Goal: Information Seeking & Learning: Find specific fact

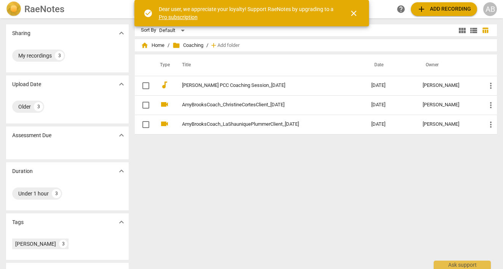
click at [156, 46] on span "home Home" at bounding box center [153, 46] width 24 height 8
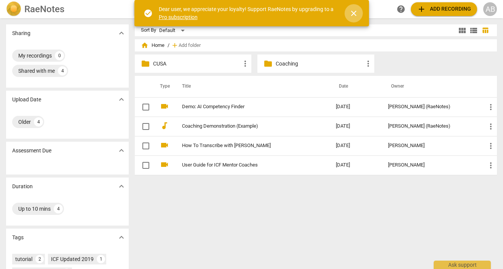
click at [357, 13] on span "close" at bounding box center [353, 13] width 9 height 9
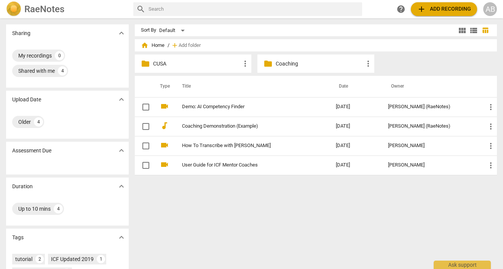
click at [145, 109] on input "checkbox" at bounding box center [146, 106] width 16 height 9
checkbox input "false"
click at [145, 126] on input "checkbox" at bounding box center [146, 126] width 16 height 9
checkbox input "false"
click at [146, 147] on input "checkbox" at bounding box center [146, 145] width 16 height 9
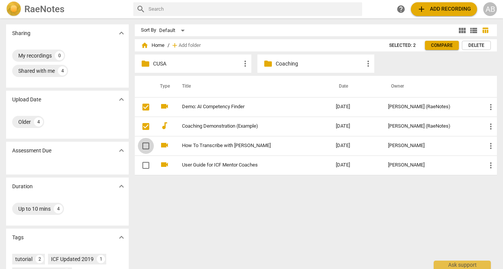
checkbox input "false"
click at [146, 166] on input "checkbox" at bounding box center [146, 165] width 16 height 9
checkbox input "false"
click at [142, 145] on input "checkbox" at bounding box center [146, 145] width 16 height 9
click at [476, 46] on span "Delete" at bounding box center [477, 45] width 16 height 6
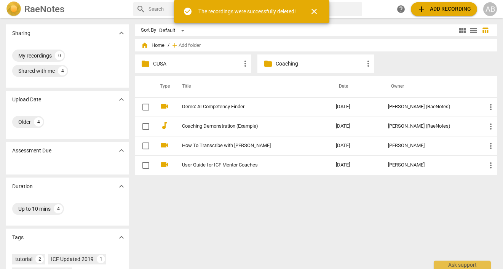
click at [314, 13] on span "close" at bounding box center [314, 11] width 9 height 9
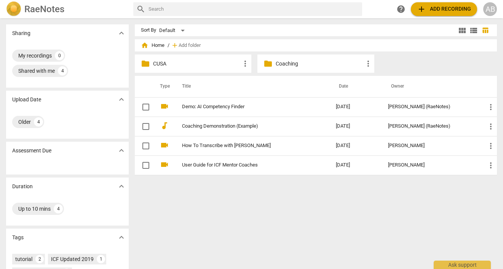
click at [195, 66] on p "CUSA" at bounding box center [197, 64] width 88 height 8
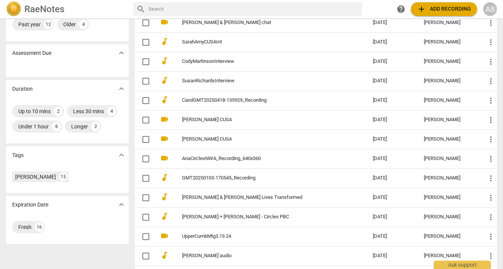
scroll to position [74, 0]
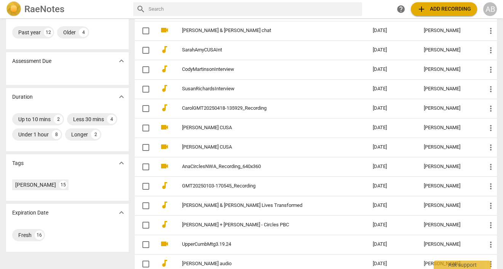
click at [192, 147] on link "[PERSON_NAME] CUSA" at bounding box center [263, 147] width 163 height 6
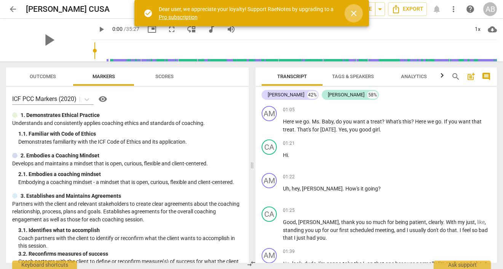
drag, startPoint x: 0, startPoint y: 0, endPoint x: 355, endPoint y: 15, distance: 355.4
click at [355, 15] on span "close" at bounding box center [353, 13] width 9 height 9
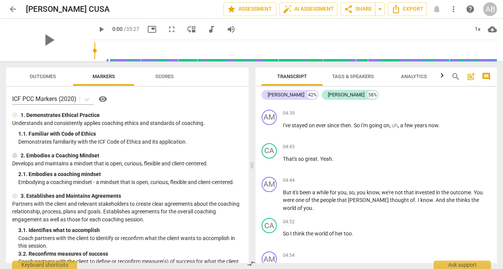
scroll to position [1326, 0]
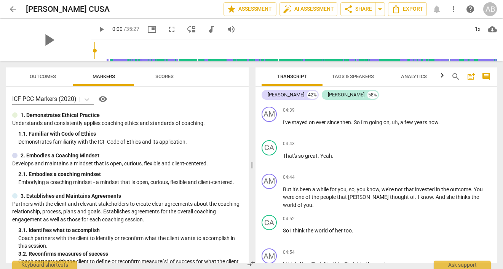
click at [7, 6] on span "arrow_back" at bounding box center [13, 9] width 14 height 9
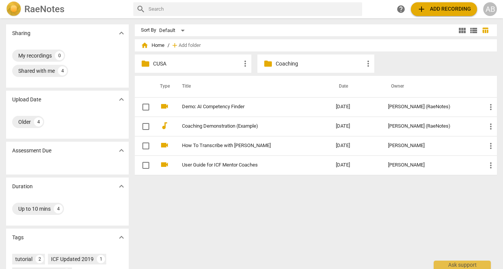
click at [181, 63] on p "CUSA" at bounding box center [197, 64] width 88 height 8
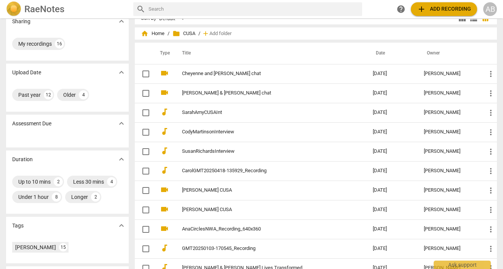
scroll to position [13, 0]
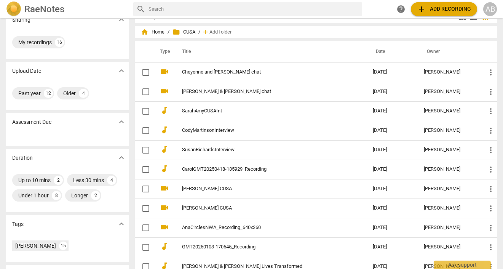
click at [192, 188] on link "[PERSON_NAME] CUSA" at bounding box center [263, 189] width 163 height 6
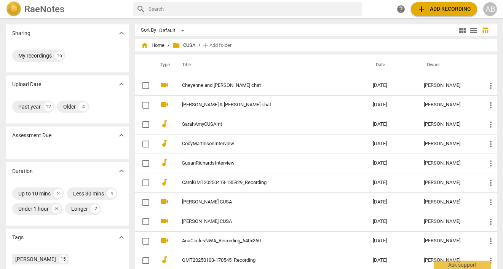
click at [205, 183] on link "CarolGMT20250418-135929_Recording" at bounding box center [263, 183] width 163 height 6
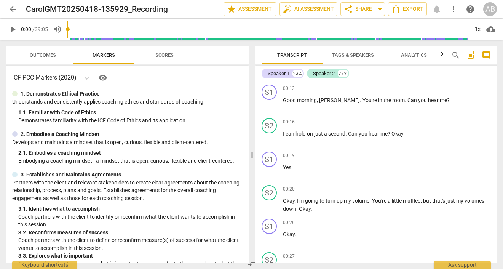
scroll to position [139, 0]
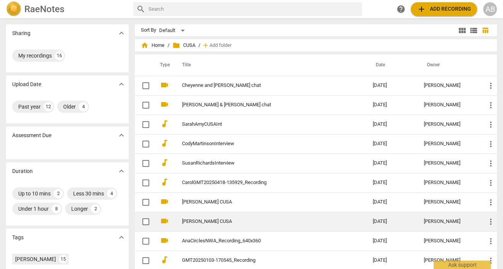
click at [203, 223] on link "[PERSON_NAME] CUSA" at bounding box center [263, 222] width 163 height 6
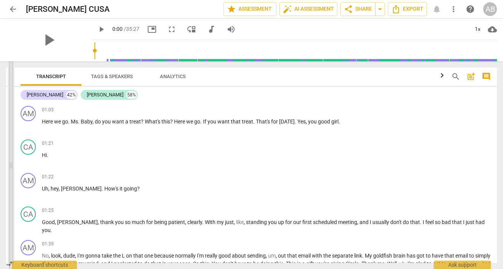
drag, startPoint x: 203, startPoint y: 223, endPoint x: 10, endPoint y: 144, distance: 208.8
click at [10, 144] on span at bounding box center [11, 165] width 5 height 208
drag, startPoint x: 494, startPoint y: 105, endPoint x: 494, endPoint y: 85, distance: 20.6
click at [494, 85] on div "Transcript Tags & Speakers Analytics search post_add comment [PERSON_NAME] 42% …" at bounding box center [255, 164] width 483 height 195
drag, startPoint x: 494, startPoint y: 85, endPoint x: 27, endPoint y: 115, distance: 468.4
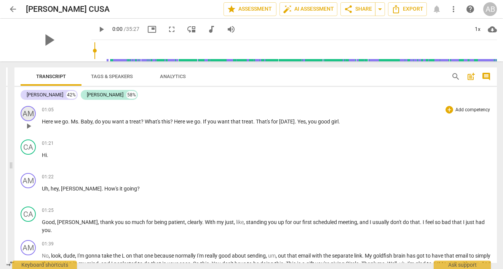
click at [27, 115] on div "AM play_arrow pause 01:05 + Add competency keyboard_arrow_right Here we go . Ms…" at bounding box center [255, 120] width 483 height 34
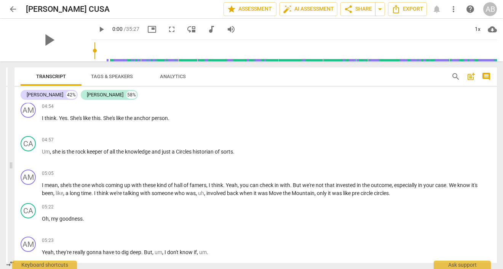
scroll to position [1403, 0]
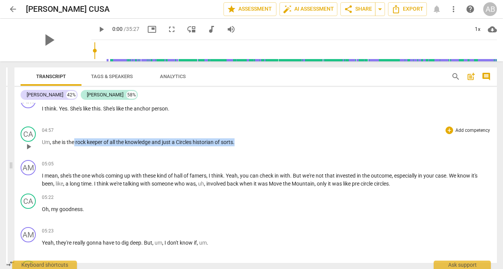
drag, startPoint x: 27, startPoint y: 115, endPoint x: 165, endPoint y: 155, distance: 144.1
click at [165, 154] on div "04:57 + Add competency keyboard_arrow_right Um , she is the rock keeper of all …" at bounding box center [267, 139] width 450 height 27
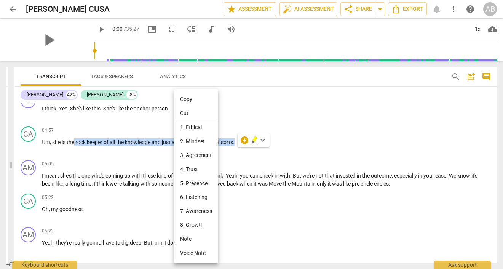
drag, startPoint x: 165, startPoint y: 155, endPoint x: 186, endPoint y: 99, distance: 59.7
click at [186, 99] on li "Copy" at bounding box center [196, 99] width 44 height 14
copy p "rock keeper of all the knowledge and just a Circles historian of sorts ."
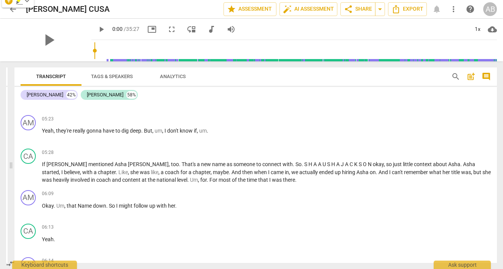
scroll to position [1523, 0]
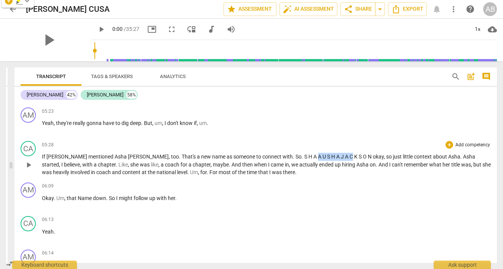
drag, startPoint x: 186, startPoint y: 99, endPoint x: 307, endPoint y: 164, distance: 137.4
click at [307, 164] on p "If [PERSON_NAME] mentioned [PERSON_NAME] , too . That's a new name as someone t…" at bounding box center [267, 165] width 450 height 24
click at [240, 213] on div "AM play_arrow pause 06:09 + Add competency keyboard_arrow_right Okay . Um , tha…" at bounding box center [255, 196] width 483 height 34
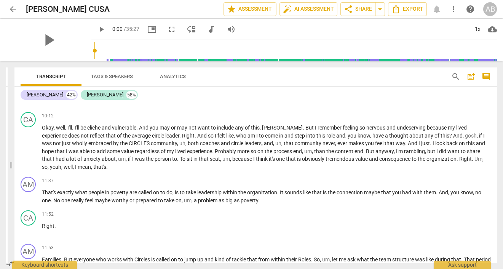
scroll to position [2157, 0]
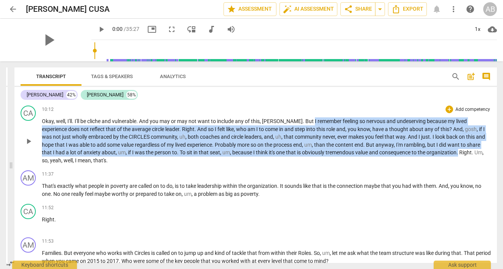
drag, startPoint x: 307, startPoint y: 164, endPoint x: 433, endPoint y: 162, distance: 126.1
click at [433, 162] on p "Okay , well , I'll . I'll be cliche and vulnerable . And you may or may not wan…" at bounding box center [267, 140] width 450 height 47
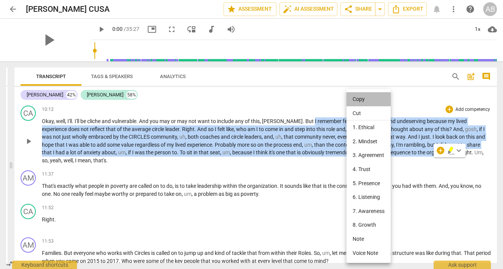
click at [354, 98] on li "Copy" at bounding box center [369, 99] width 44 height 14
copy p "I remember feeling so nervous and undeserving because my lived experience does …"
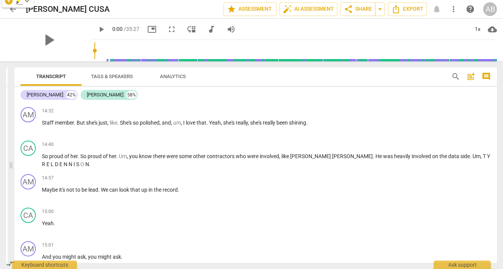
scroll to position [2654, 0]
drag, startPoint x: 433, startPoint y: 162, endPoint x: 323, endPoint y: 158, distance: 110.1
click at [323, 158] on p "So proud of her . So proud of her . Um , you know there were some other contrac…" at bounding box center [267, 160] width 450 height 16
drag, startPoint x: 323, startPoint y: 158, endPoint x: 174, endPoint y: 165, distance: 148.7
click at [174, 165] on p "So proud of her . So proud of her . Um , you know there were some other contrac…" at bounding box center [267, 160] width 450 height 16
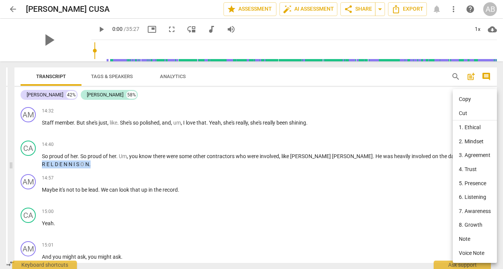
drag, startPoint x: 174, startPoint y: 165, endPoint x: 462, endPoint y: 115, distance: 292.6
click at [462, 115] on li "Cut" at bounding box center [475, 113] width 44 height 14
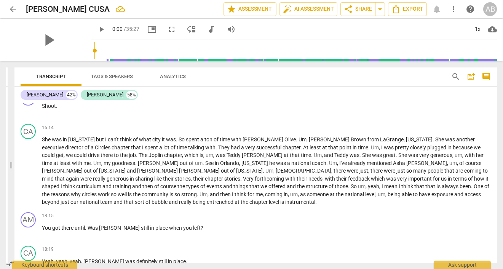
scroll to position [2903, 0]
drag, startPoint x: 90, startPoint y: 171, endPoint x: 103, endPoint y: 170, distance: 13.0
click at [103, 170] on p "She was in [US_STATE] but I can't think of what city it was . So spent a ton of…" at bounding box center [267, 170] width 450 height 70
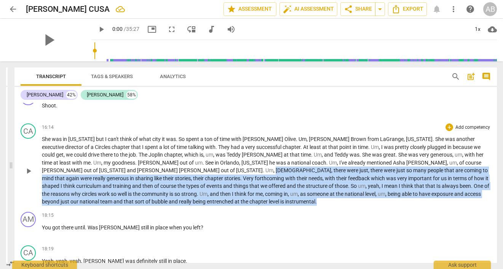
drag, startPoint x: 103, startPoint y: 170, endPoint x: 115, endPoint y: 202, distance: 34.2
click at [115, 202] on p "She was in [US_STATE] but I can't think of what city it was . So spent a ton of…" at bounding box center [267, 170] width 450 height 70
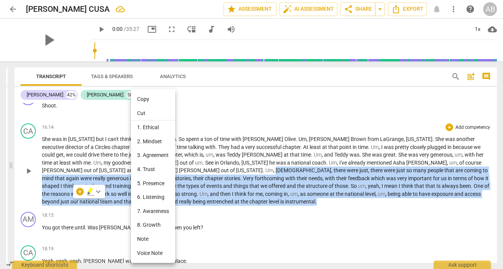
click at [146, 102] on li "Copy" at bounding box center [153, 99] width 44 height 14
copy p "[DEMOGRAPHIC_DATA] , there were just , there were just so many people that are …"
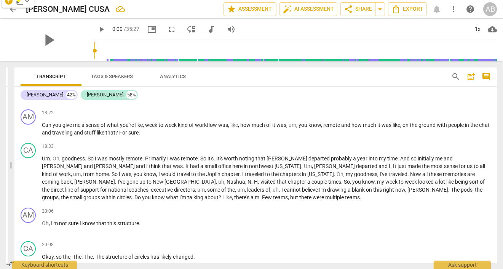
scroll to position [3073, 0]
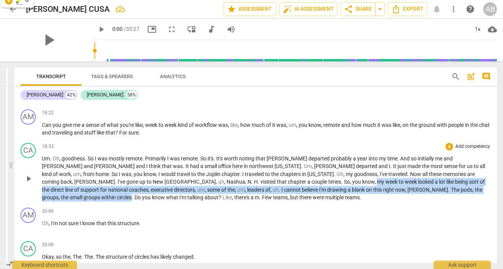
drag, startPoint x: 115, startPoint y: 202, endPoint x: 350, endPoint y: 190, distance: 235.0
click at [350, 190] on p "Um . Oh , goodness . So I was mostly remote . Primarily I was remote . So it's …" at bounding box center [267, 178] width 450 height 47
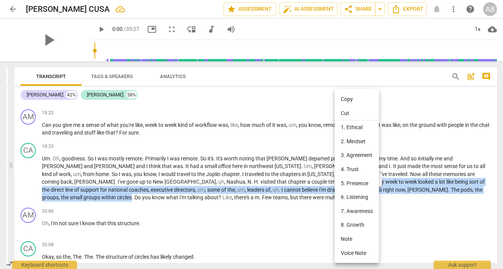
drag, startPoint x: 350, startPoint y: 190, endPoint x: 348, endPoint y: 97, distance: 93.0
click at [348, 97] on li "Copy" at bounding box center [357, 99] width 44 height 14
copy p "my week to week looked a lot like being sort of the direct line of support for …"
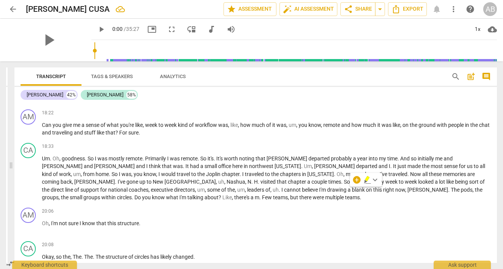
click at [461, 190] on span "pods" at bounding box center [467, 190] width 12 height 6
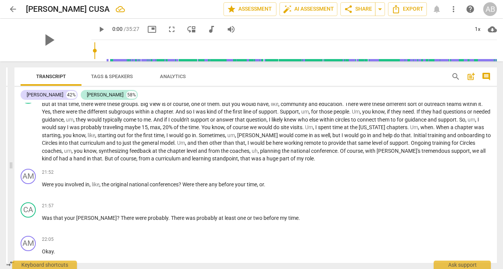
scroll to position [3276, 0]
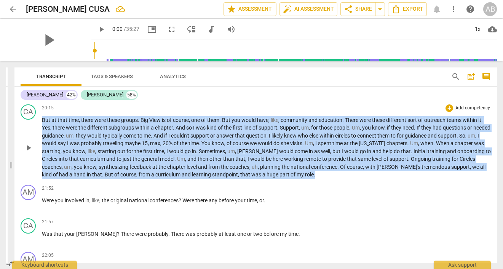
drag, startPoint x: 348, startPoint y: 97, endPoint x: 290, endPoint y: 175, distance: 96.9
click at [290, 175] on p "But at that time , there were these groups . [GEOGRAPHIC_DATA] is of course , o…" at bounding box center [267, 147] width 450 height 62
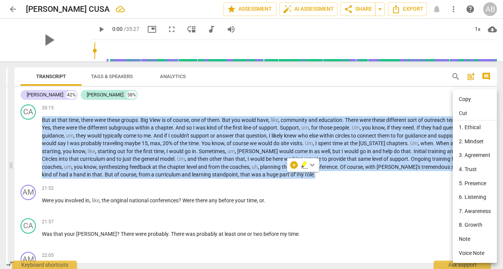
drag, startPoint x: 290, startPoint y: 175, endPoint x: 469, endPoint y: 99, distance: 194.4
click at [469, 99] on li "Copy" at bounding box center [475, 99] width 44 height 14
copy p "But at that time , there were these groups . [GEOGRAPHIC_DATA] is of course , o…"
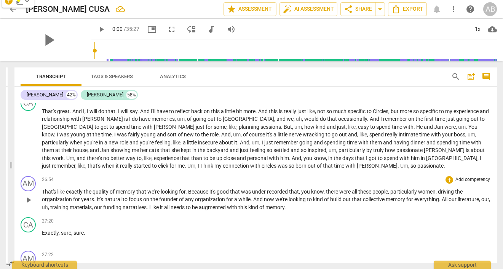
scroll to position [3888, 0]
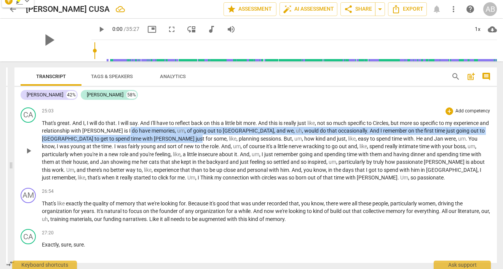
drag, startPoint x: 112, startPoint y: 132, endPoint x: 115, endPoint y: 138, distance: 6.1
click at [115, 138] on p "That's great . And I , I will do that . I will say . And I'll have to reflect b…" at bounding box center [267, 150] width 450 height 62
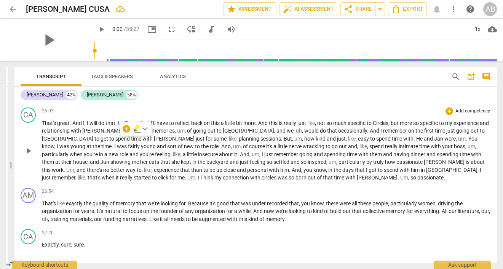
click at [124, 129] on span "is" at bounding box center [126, 131] width 5 height 6
click at [129, 130] on span "I" at bounding box center [130, 131] width 3 height 6
click at [124, 130] on span "is" at bounding box center [126, 131] width 5 height 6
click at [129, 130] on span "I" at bounding box center [130, 131] width 3 height 6
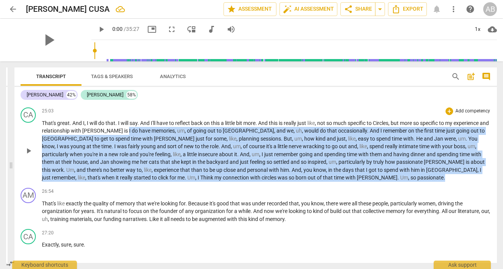
drag, startPoint x: 115, startPoint y: 138, endPoint x: 289, endPoint y: 181, distance: 178.7
click at [289, 181] on p "That's great . And I , I will do that . I will say . And I'll have to reflect b…" at bounding box center [267, 150] width 450 height 62
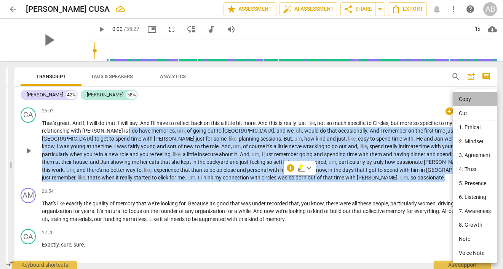
click at [462, 102] on li "Copy" at bounding box center [475, 99] width 44 height 14
copy p "I do have memories , um , of going out to [GEOGRAPHIC_DATA] , and we , uh , wou…"
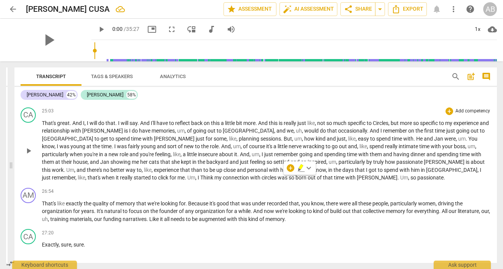
click at [210, 230] on div "27:20 + Add competency keyboard_arrow_right" at bounding box center [267, 233] width 450 height 8
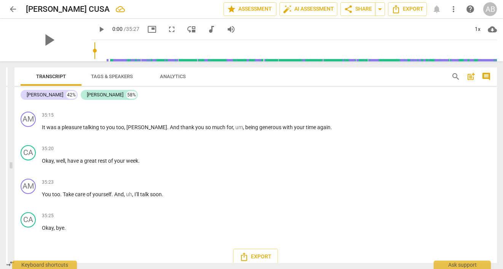
scroll to position [5347, 0]
